Goal: Find specific page/section: Find specific page/section

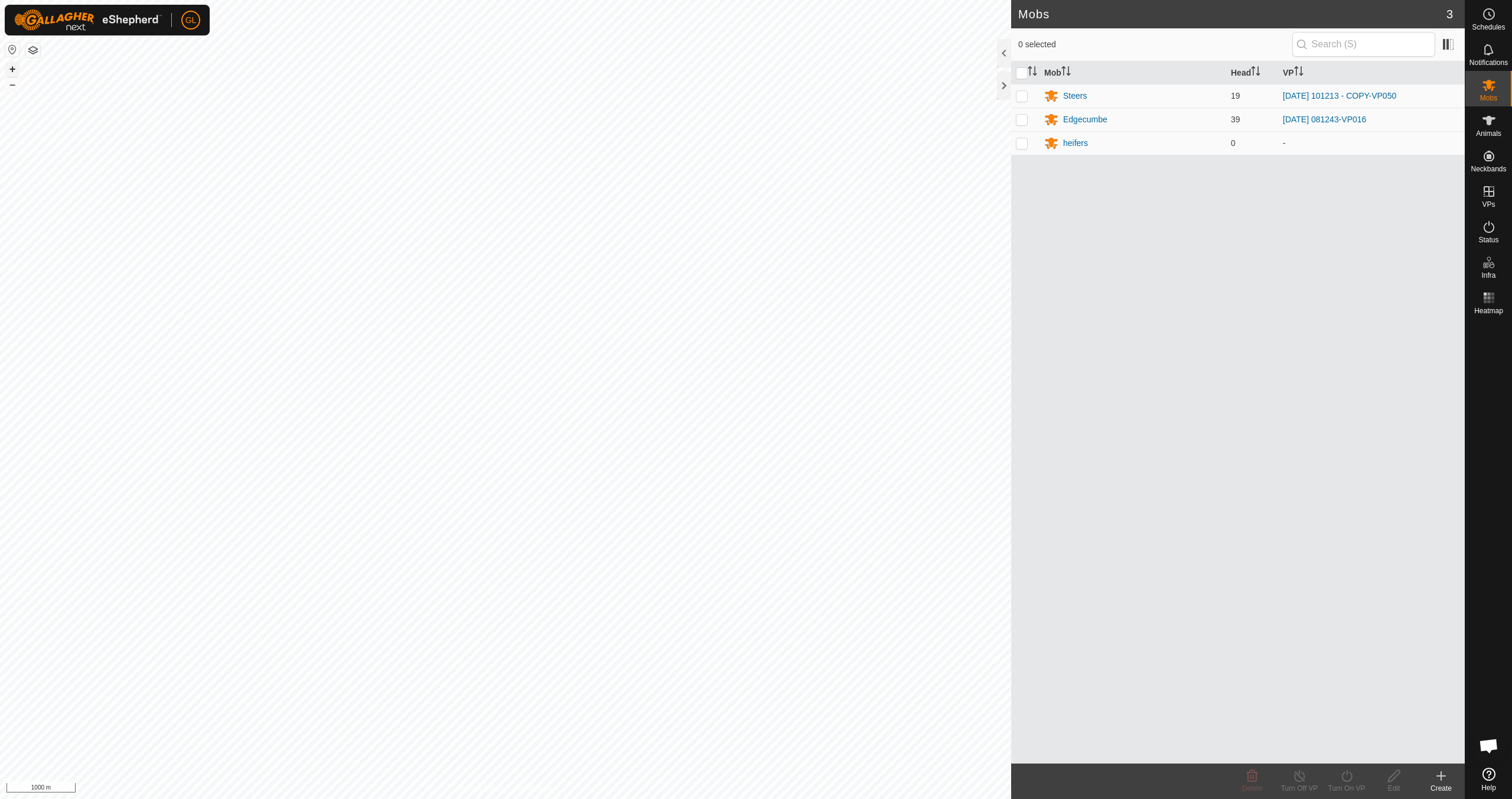
click at [10, 66] on button "+" at bounding box center [12, 69] width 14 height 14
click at [11, 69] on button "+" at bounding box center [12, 69] width 14 height 14
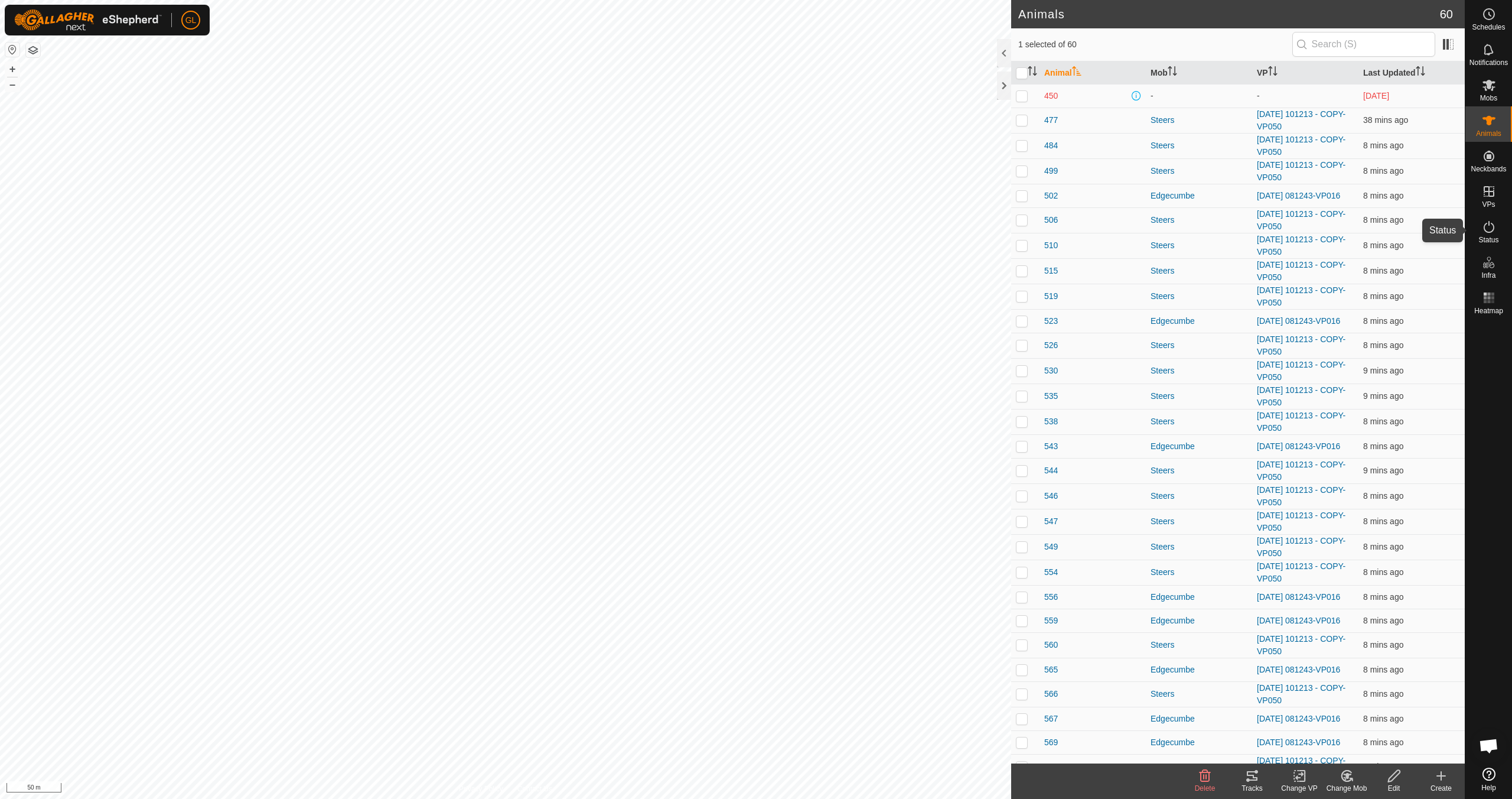
drag, startPoint x: 1481, startPoint y: 233, endPoint x: 1491, endPoint y: 230, distance: 10.4
click at [1482, 233] on icon at bounding box center [1489, 227] width 14 height 14
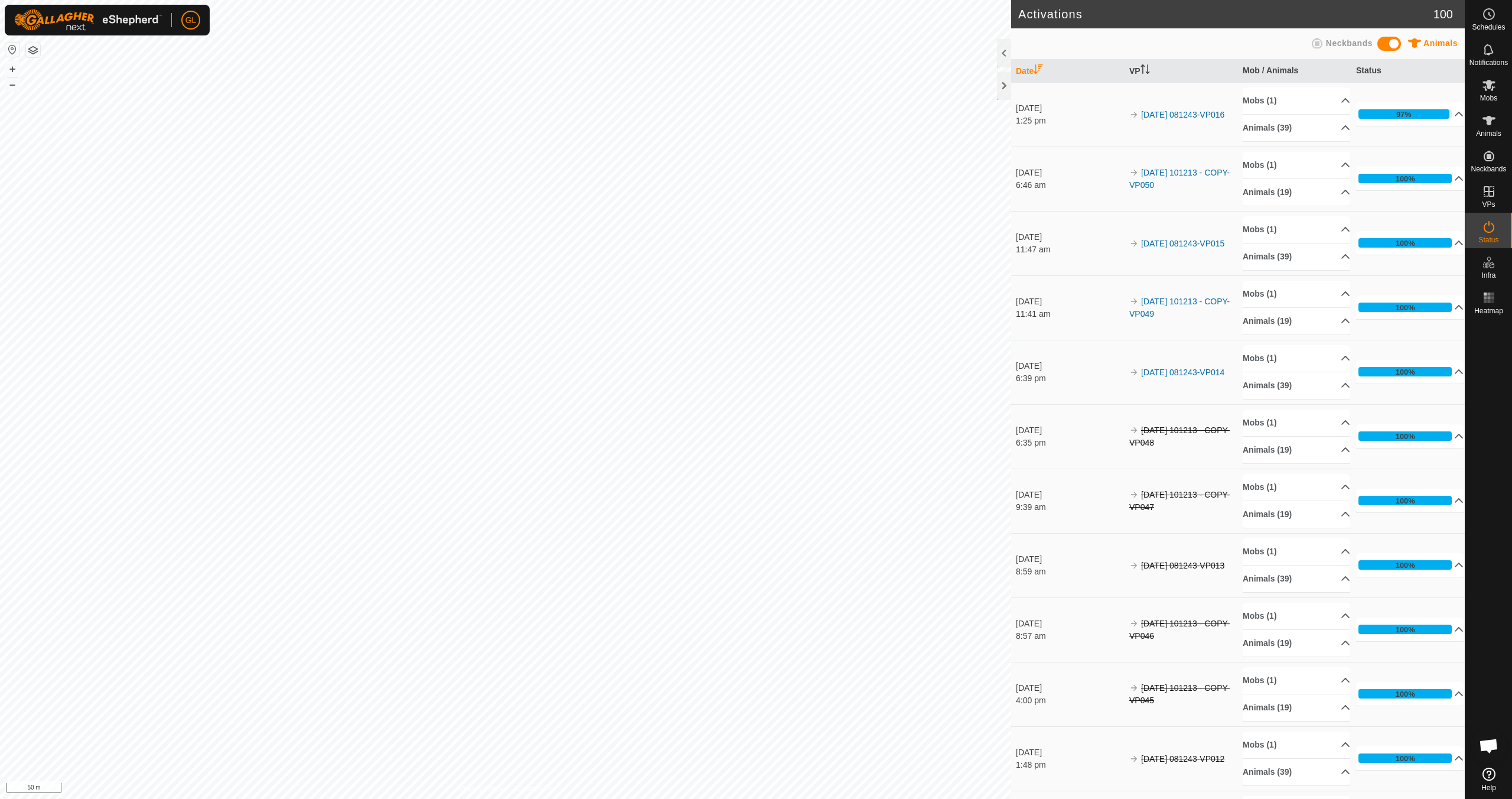
click at [1492, 230] on icon at bounding box center [1489, 227] width 14 height 14
click at [1444, 114] on p-accordion-header "97%" at bounding box center [1410, 114] width 108 height 24
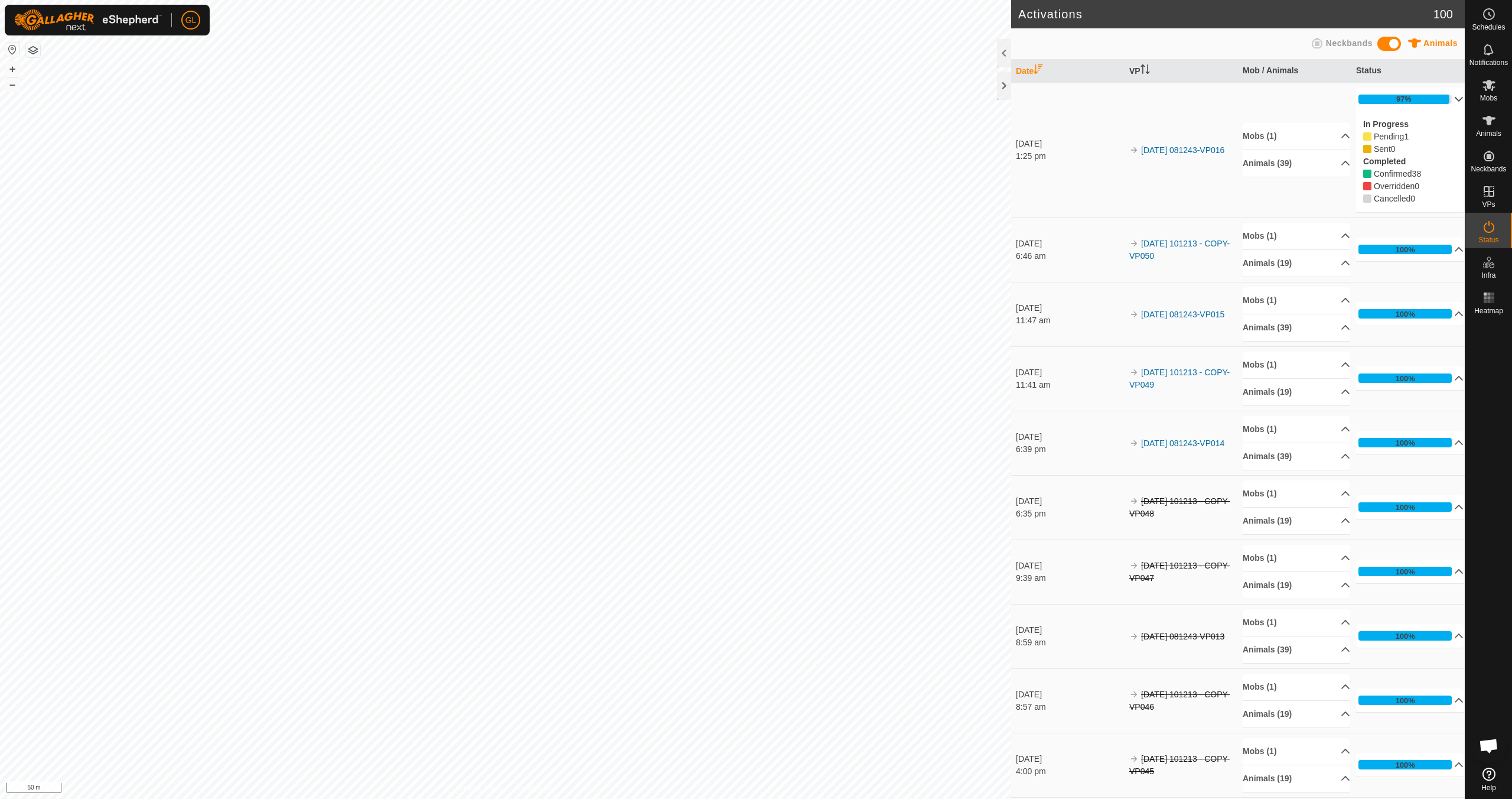
click at [1441, 101] on p-accordion-header "97%" at bounding box center [1410, 99] width 108 height 24
